Goal: Book appointment/travel/reservation

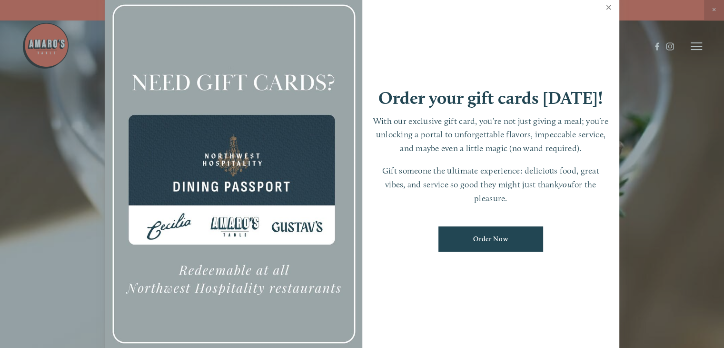
click at [606, 8] on link "Close" at bounding box center [608, 8] width 19 height 27
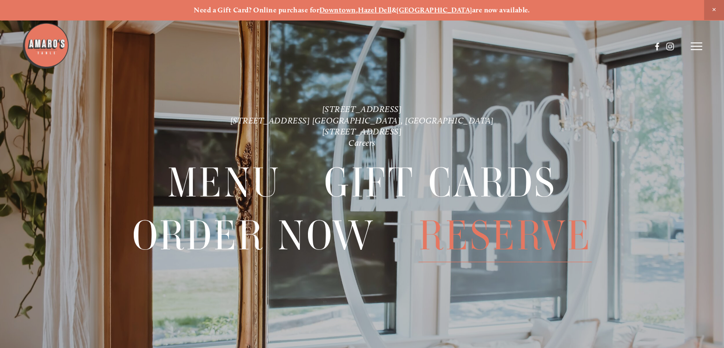
click at [518, 242] on span "Reserve" at bounding box center [505, 235] width 173 height 53
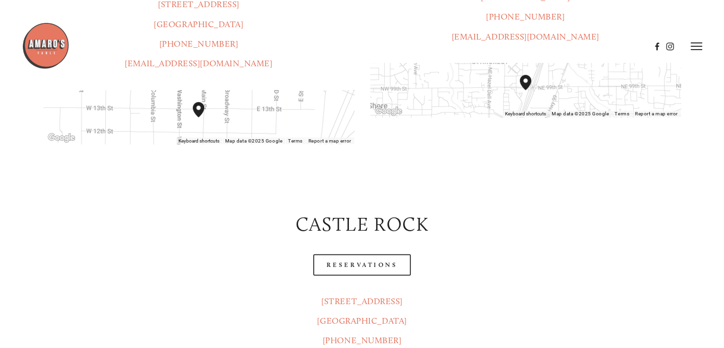
scroll to position [333, 0]
click at [396, 255] on link "Reservations" at bounding box center [362, 265] width 98 height 21
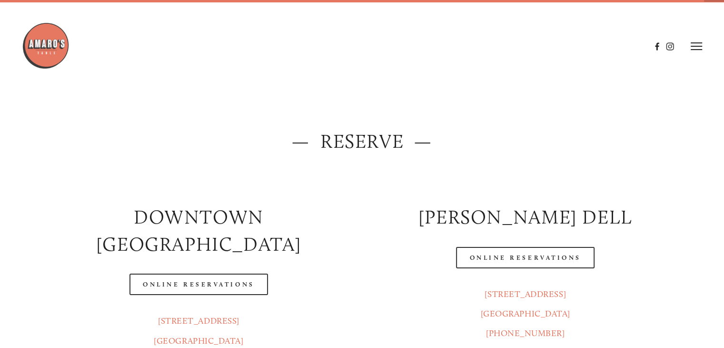
scroll to position [0, 0]
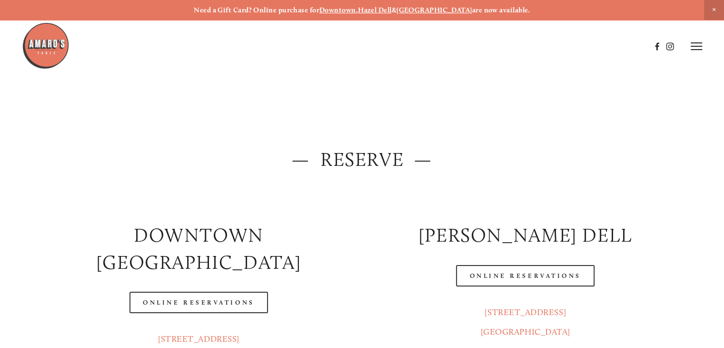
click at [33, 50] on img at bounding box center [46, 46] width 48 height 48
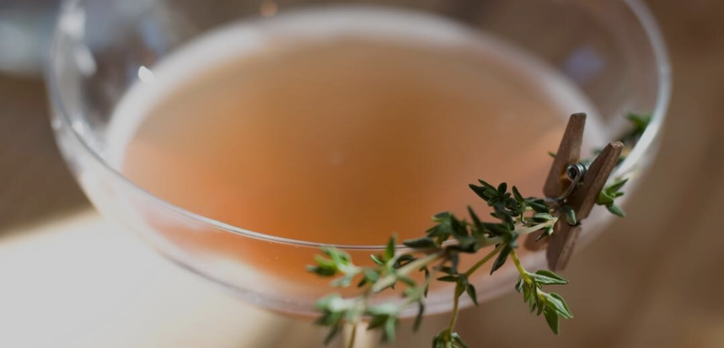
scroll to position [20, 0]
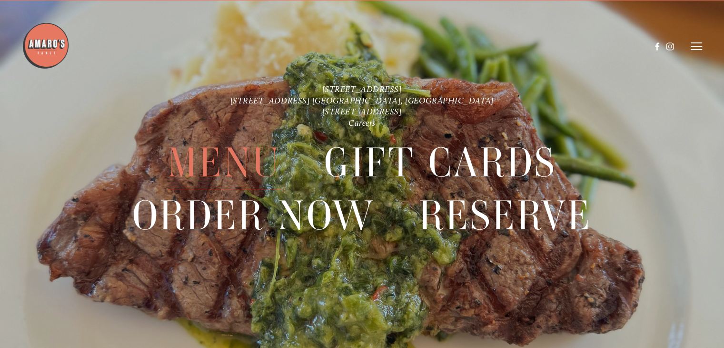
click at [236, 160] on span "Menu" at bounding box center [224, 162] width 113 height 53
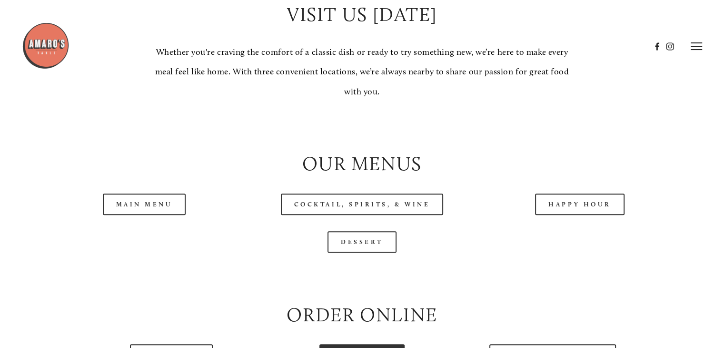
scroll to position [857, 0]
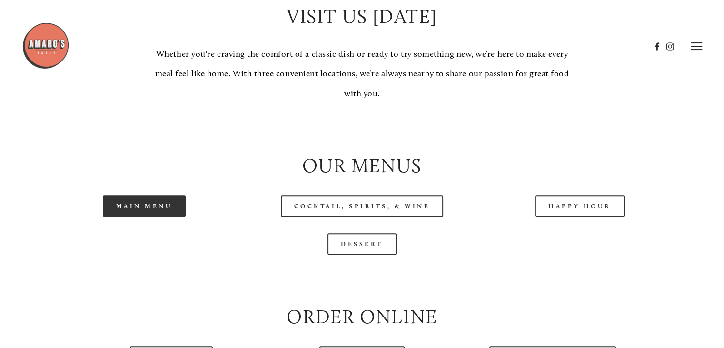
click at [167, 217] on link "Main Menu" at bounding box center [144, 205] width 83 height 21
